Goal: Task Accomplishment & Management: Manage account settings

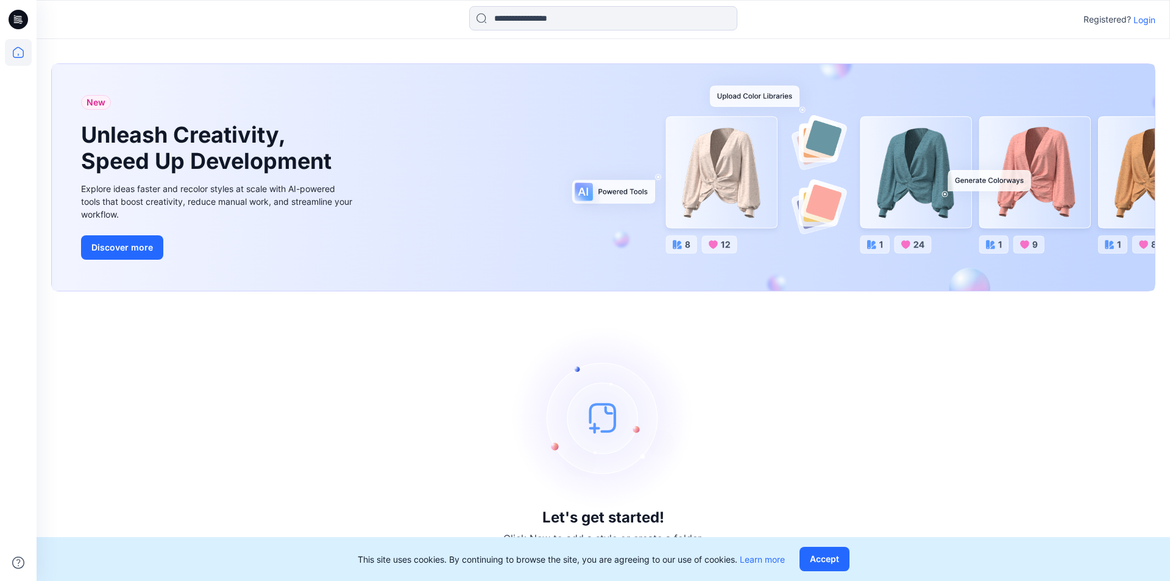
click at [1150, 22] on p "Login" at bounding box center [1145, 19] width 22 height 13
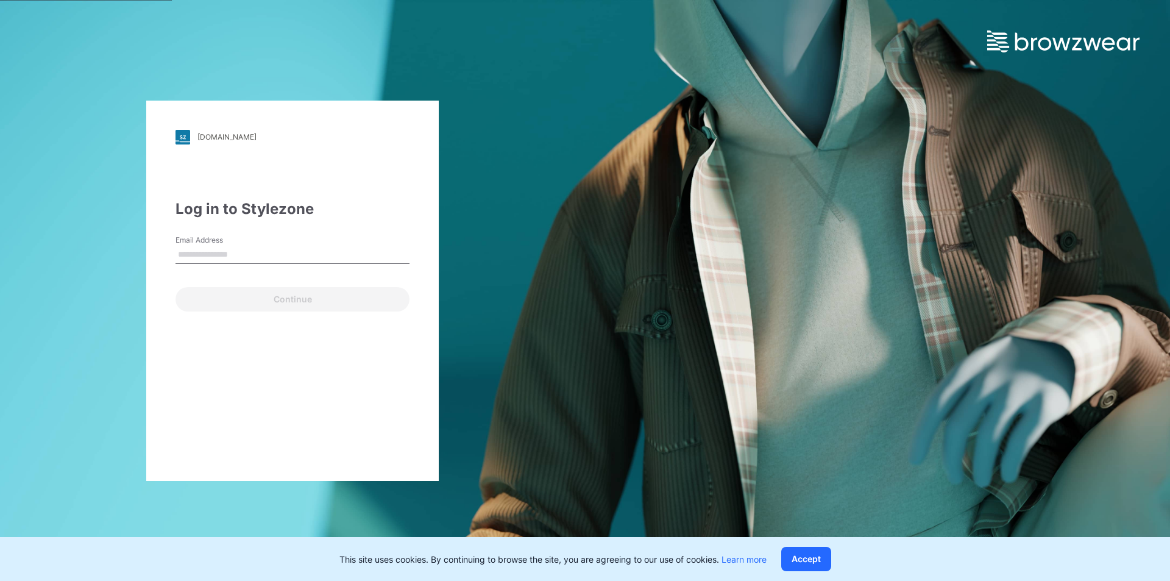
click at [238, 248] on input "Email Address" at bounding box center [293, 255] width 234 height 18
type input "**********"
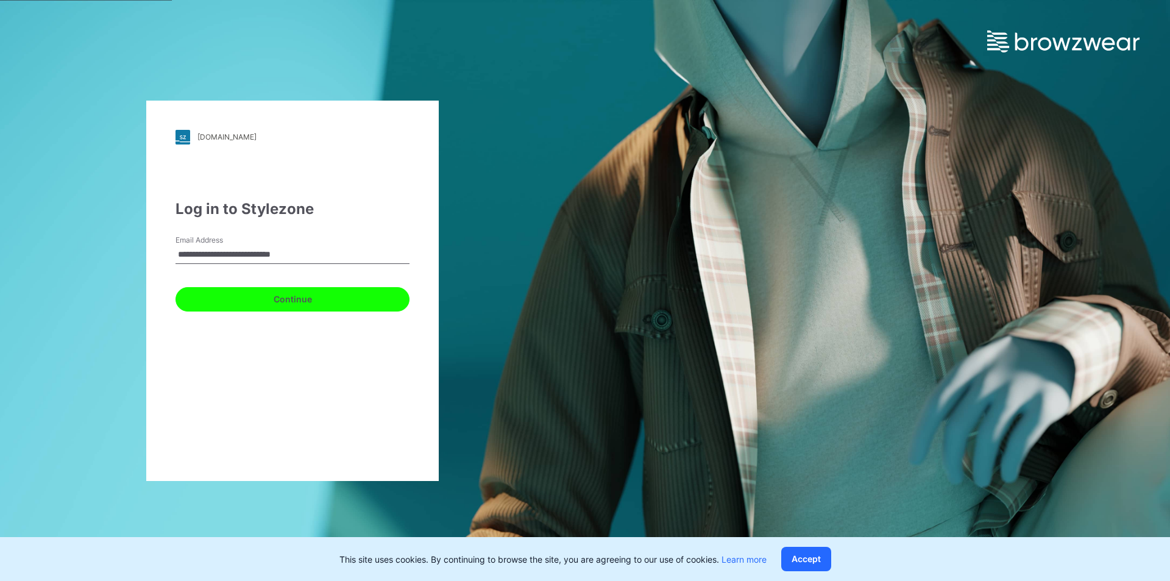
click at [286, 297] on button "Continue" at bounding box center [293, 299] width 234 height 24
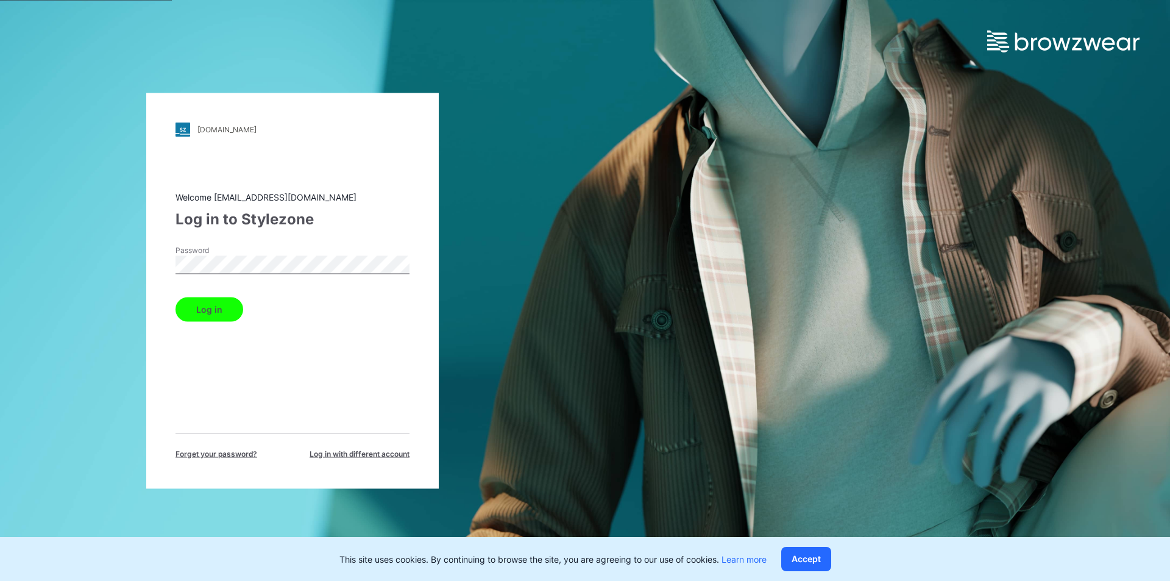
click at [219, 307] on button "Log in" at bounding box center [210, 309] width 68 height 24
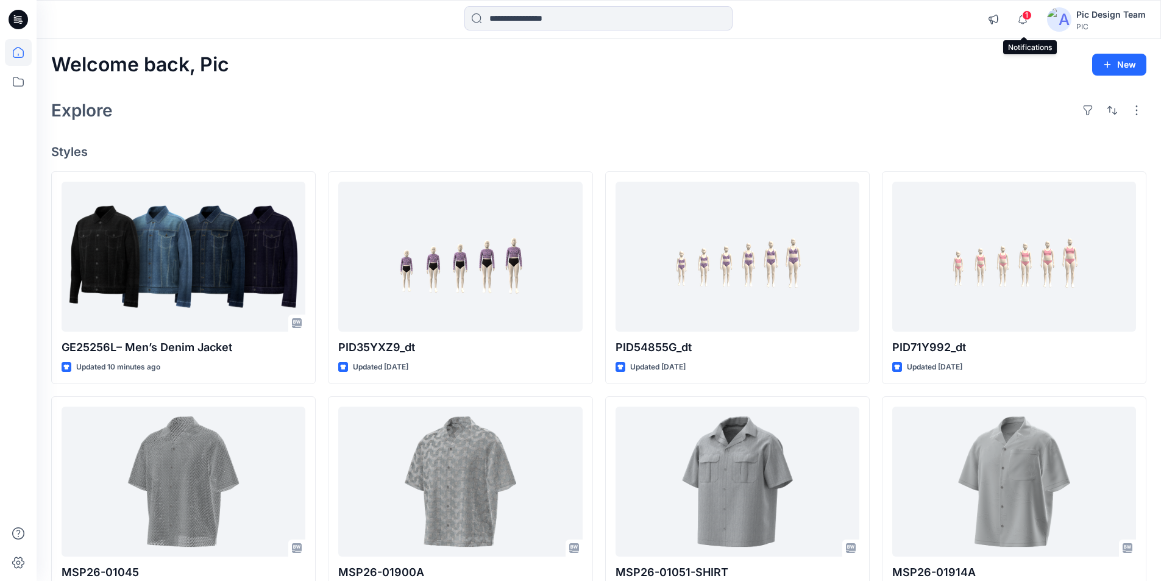
click at [1024, 13] on span "1" at bounding box center [1027, 15] width 10 height 10
click at [918, 20] on div "Notifications [PERSON_NAME] changed the status of GE25256L– Men’s Denim Jacket …" at bounding box center [599, 19] width 1124 height 27
click at [1024, 19] on icon "button" at bounding box center [1022, 19] width 23 height 24
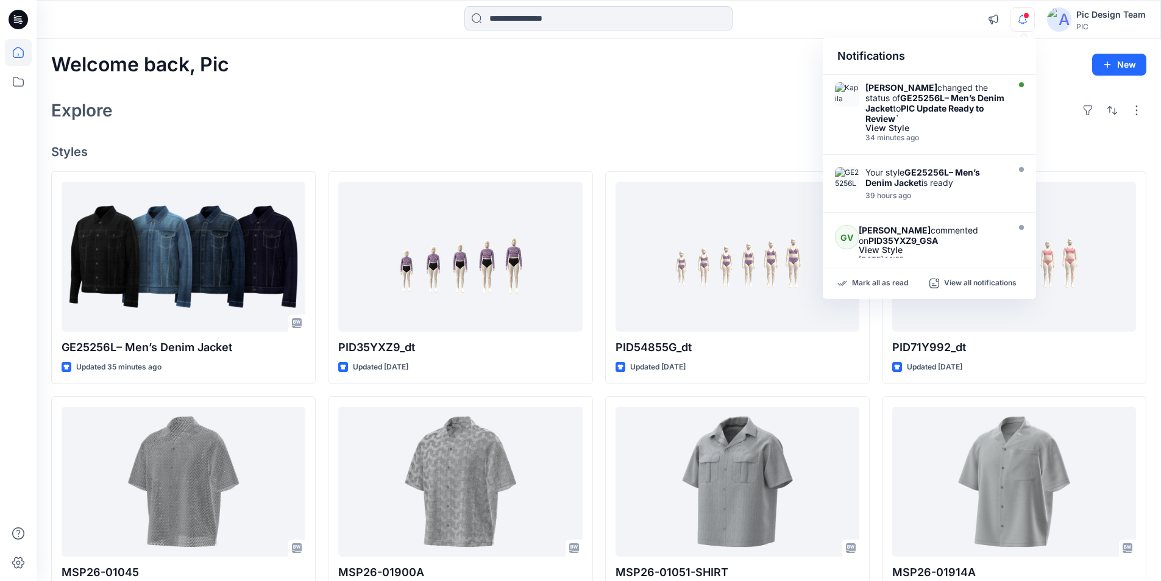
click at [865, 14] on div at bounding box center [599, 19] width 562 height 27
